Goal: Navigation & Orientation: Find specific page/section

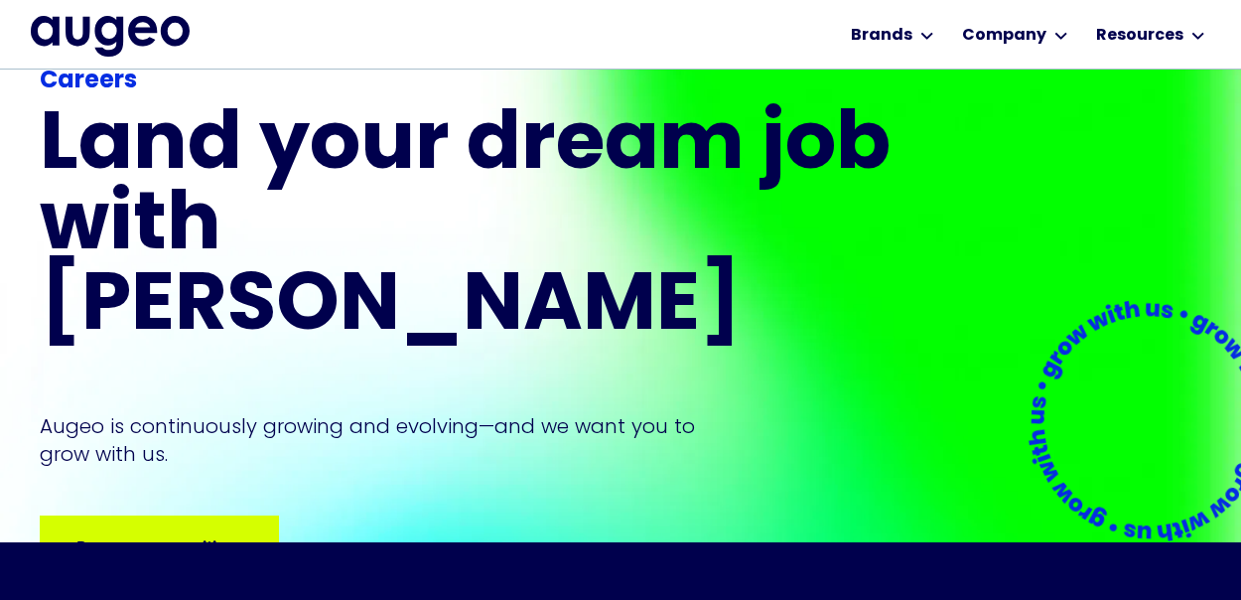
scroll to position [363, 0]
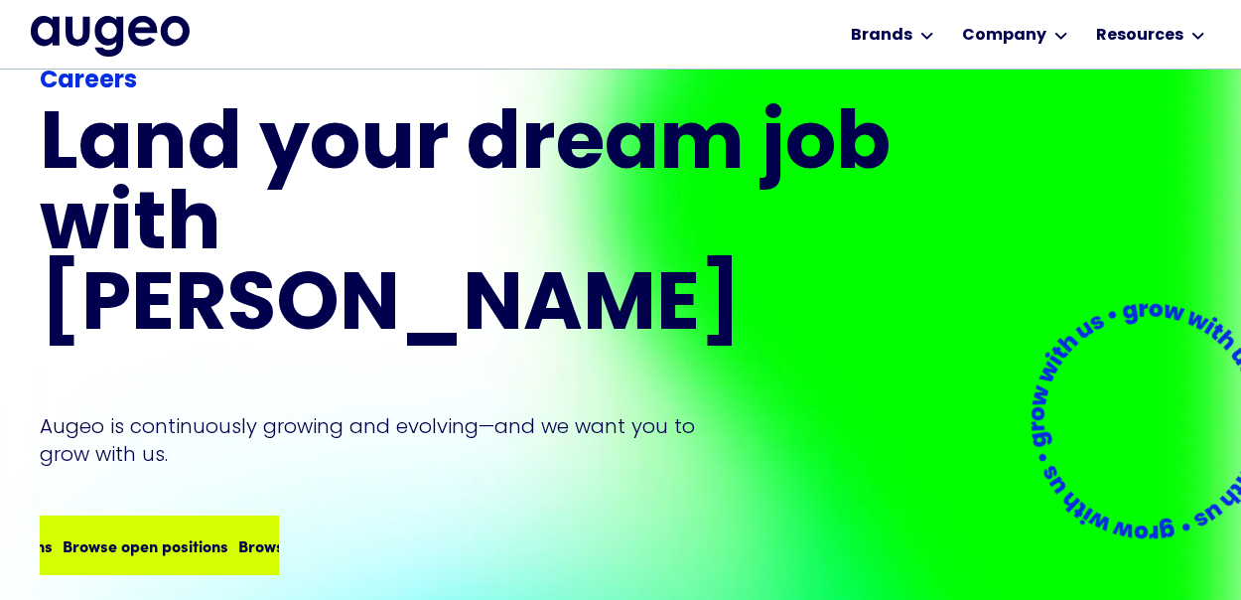
click at [182, 517] on div "Browse open positions Browse open positions Browse open positions Browse open p…" at bounding box center [159, 545] width 235 height 56
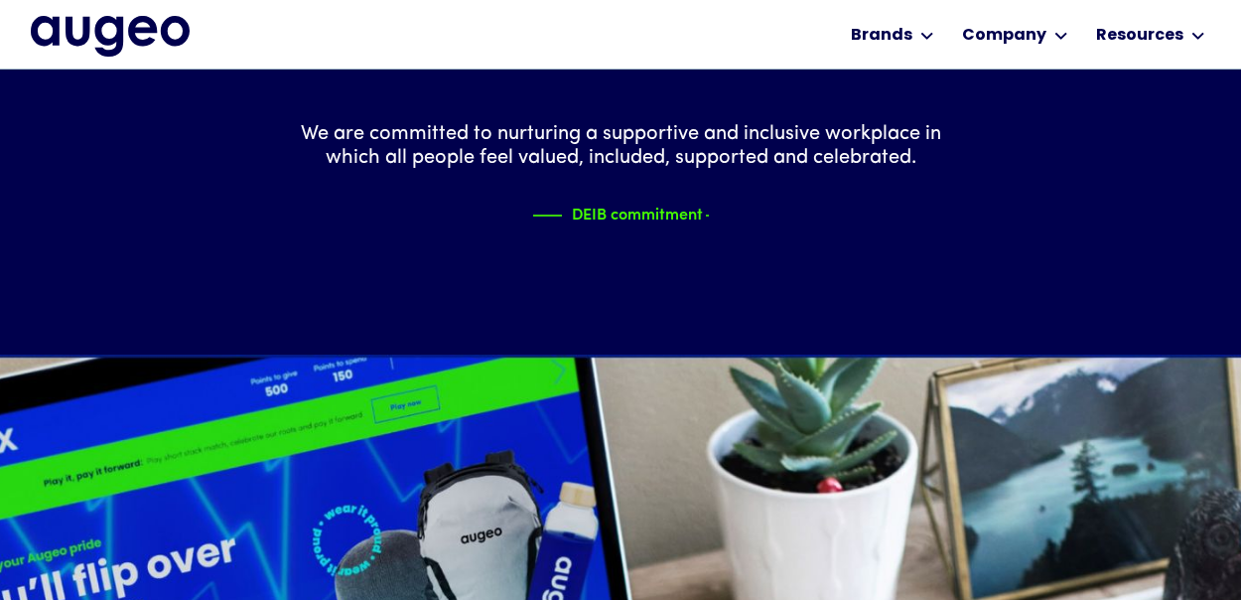
scroll to position [2237, 0]
